Goal: Navigation & Orientation: Find specific page/section

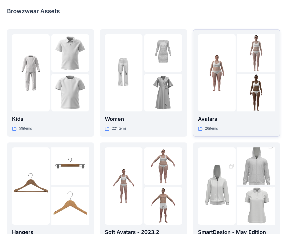
click at [254, 121] on p "Avatars" at bounding box center [236, 119] width 77 height 8
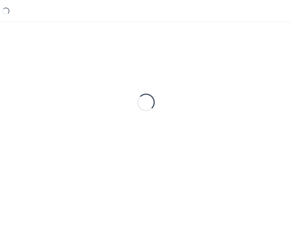
click at [254, 121] on div "Loading..." at bounding box center [146, 102] width 278 height 146
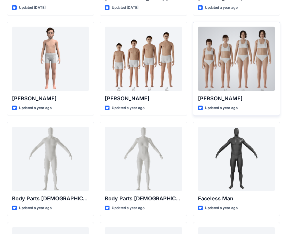
scroll to position [117, 0]
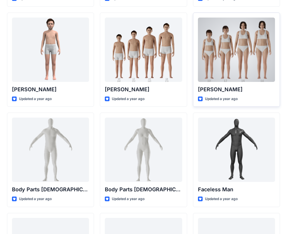
click at [241, 81] on div at bounding box center [236, 50] width 77 height 64
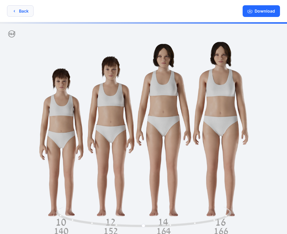
click at [13, 14] on button "Back" at bounding box center [20, 10] width 27 height 11
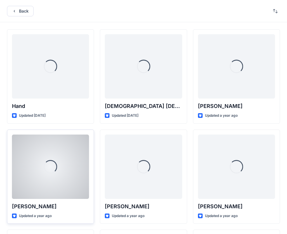
scroll to position [117, 0]
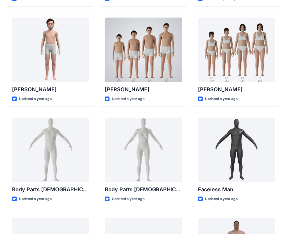
drag, startPoint x: 187, startPoint y: 84, endPoint x: 189, endPoint y: 78, distance: 6.4
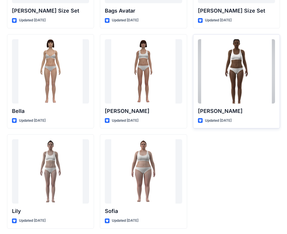
scroll to position [697, 0]
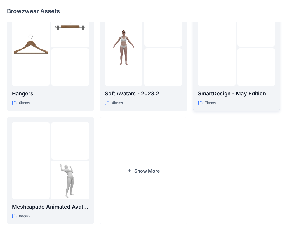
scroll to position [145, 0]
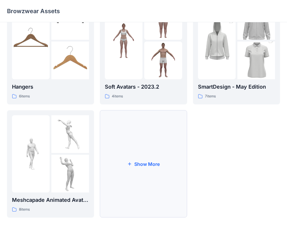
click at [144, 149] on button "Show More" at bounding box center [143, 163] width 87 height 107
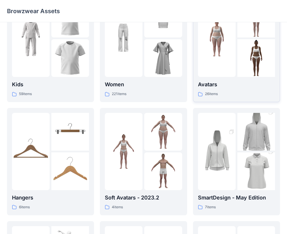
scroll to position [0, 0]
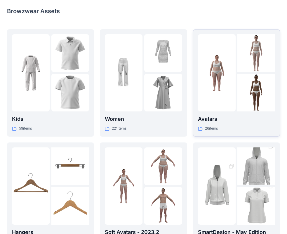
click at [241, 80] on img at bounding box center [256, 93] width 38 height 38
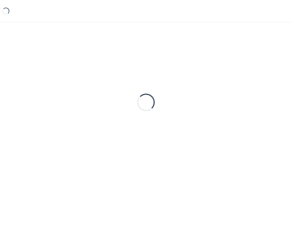
click at [241, 80] on div "Loading..." at bounding box center [146, 102] width 278 height 146
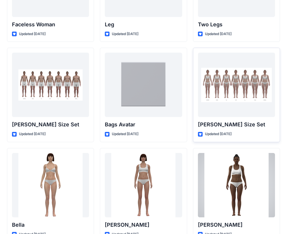
scroll to position [580, 0]
